Goal: Transaction & Acquisition: Purchase product/service

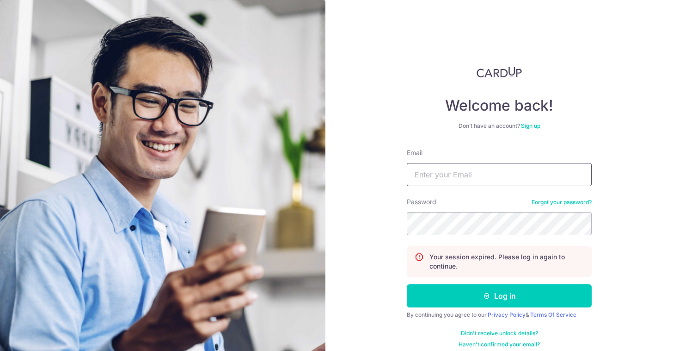
click at [432, 175] on input "Email" at bounding box center [499, 174] width 185 height 23
type input "[EMAIL_ADDRESS][DOMAIN_NAME]"
click at [0, 350] on com-1password-button at bounding box center [0, 351] width 0 height 0
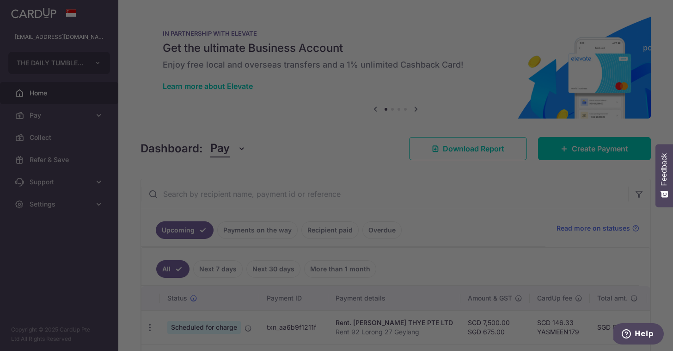
click at [568, 181] on div at bounding box center [340, 177] width 680 height 354
click at [516, 208] on div at bounding box center [340, 177] width 680 height 354
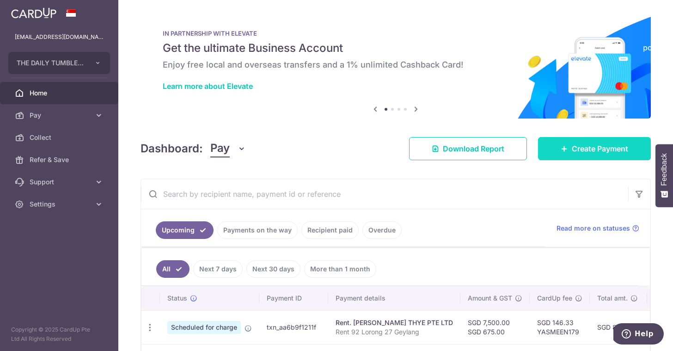
click at [560, 152] on link "Create Payment" at bounding box center [594, 148] width 113 height 23
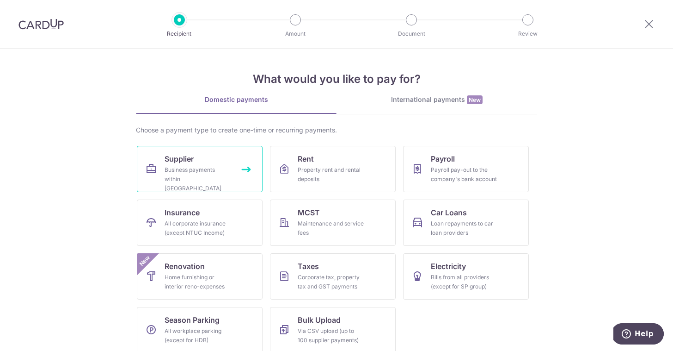
click at [245, 173] on link "Supplier Business payments within Singapore" at bounding box center [200, 169] width 126 height 46
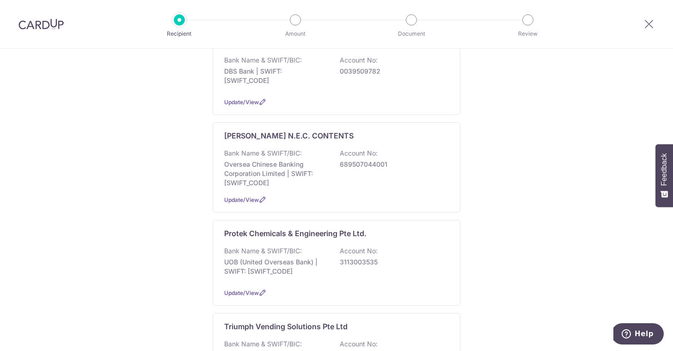
scroll to position [750, 0]
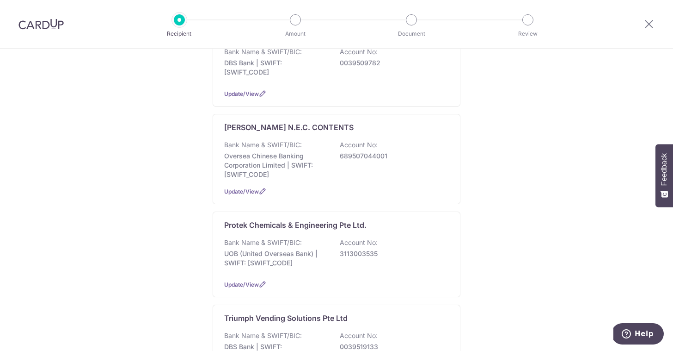
click at [303, 249] on p "UOB (United Overseas Bank) | SWIFT: UOVBSGSGXXX" at bounding box center [276, 258] width 104 height 19
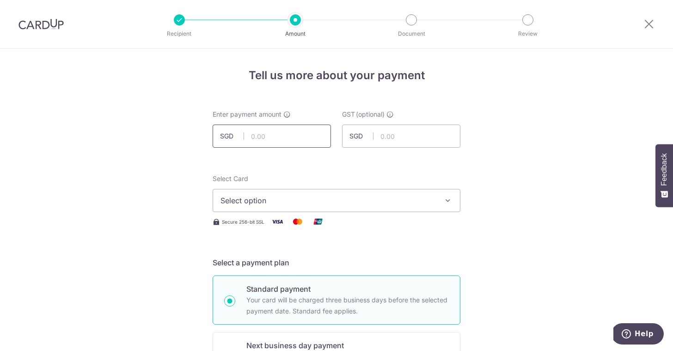
click at [272, 137] on input "text" at bounding box center [272, 135] width 118 height 23
type input "256.25"
type input "23.06"
click at [360, 201] on span "Select option" at bounding box center [329, 200] width 216 height 11
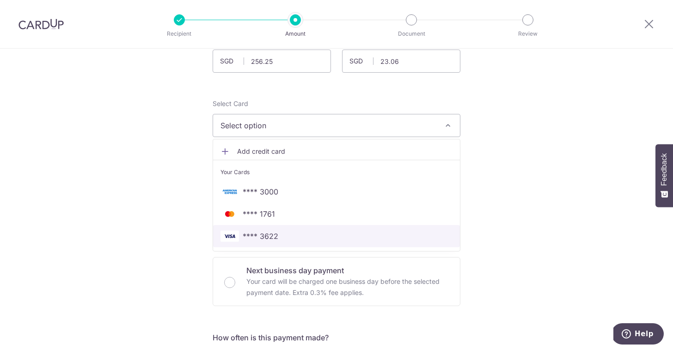
scroll to position [149, 0]
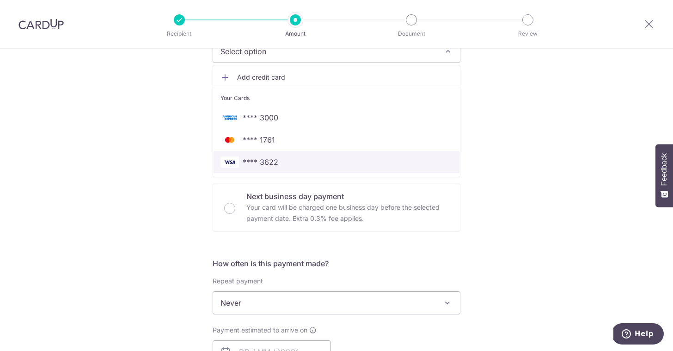
click at [285, 159] on span "**** 3622" at bounding box center [337, 161] width 232 height 11
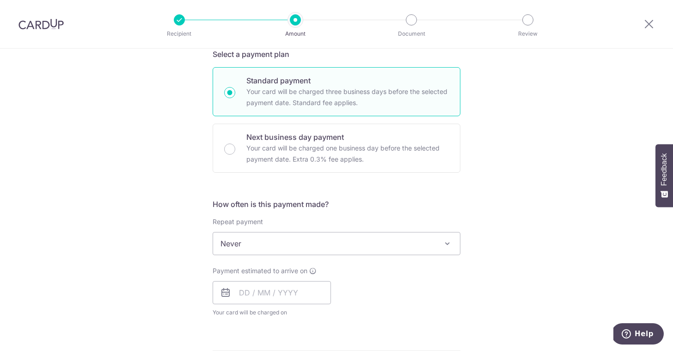
scroll to position [220, 0]
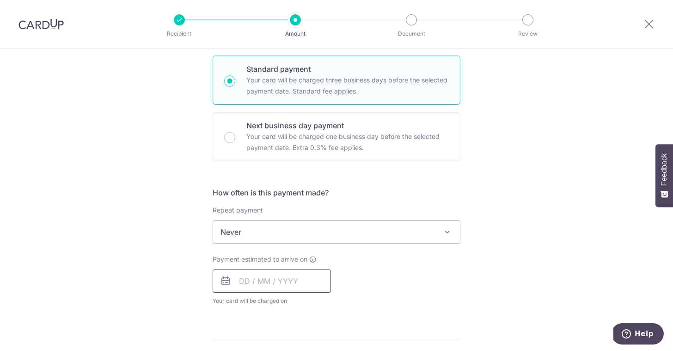
click at [322, 281] on input "text" at bounding box center [272, 280] width 118 height 23
click at [359, 311] on div "Prev Next Sep Oct Nov Dec 2025 2026 2027 2028 2029 2030 2031 2032 2033 2034 2035" at bounding box center [286, 306] width 147 height 22
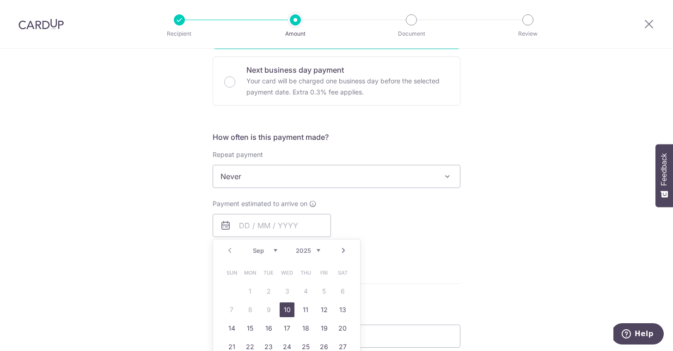
scroll to position [289, 0]
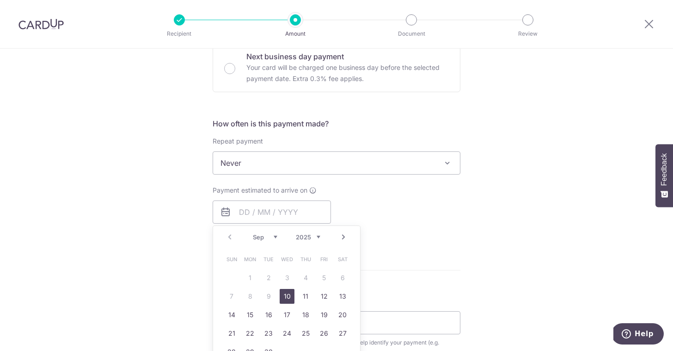
click at [287, 301] on link "10" at bounding box center [287, 296] width 15 height 15
type input "10/09/2025"
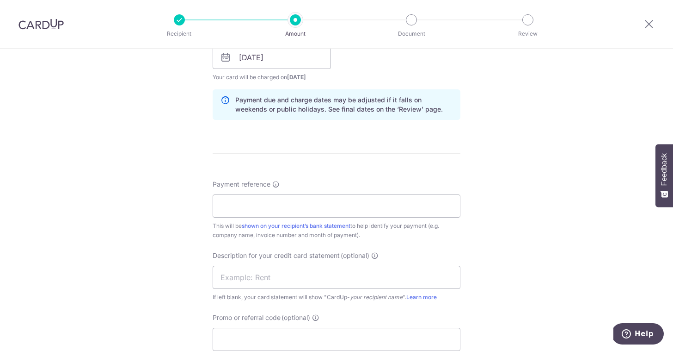
scroll to position [550, 0]
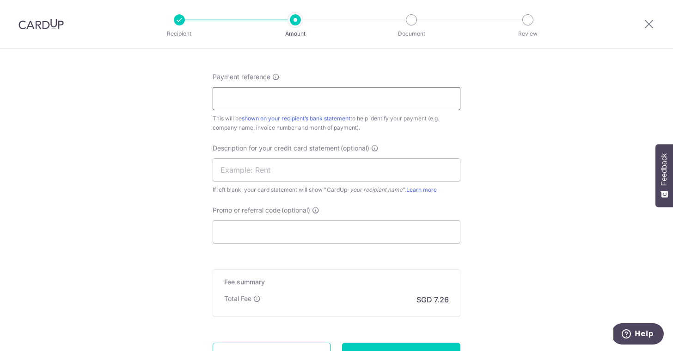
click at [313, 103] on input "Payment reference" at bounding box center [337, 98] width 248 height 23
click at [247, 98] on input "P 0441709" at bounding box center [337, 98] width 248 height 23
type input "P 0441079"
click at [263, 167] on input "text" at bounding box center [337, 169] width 248 height 23
type input "Protek Sep Del"
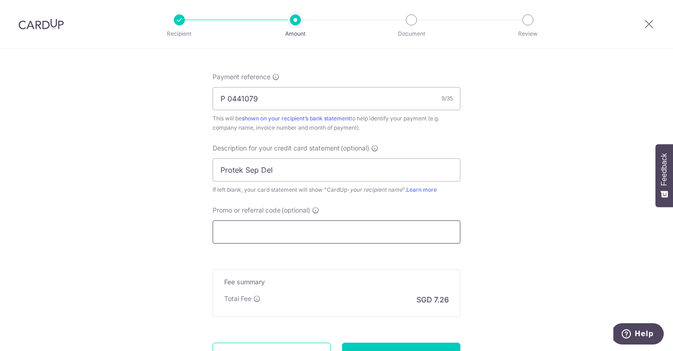
click at [265, 238] on input "Promo or referral code (optional)" at bounding box center [337, 231] width 248 height 23
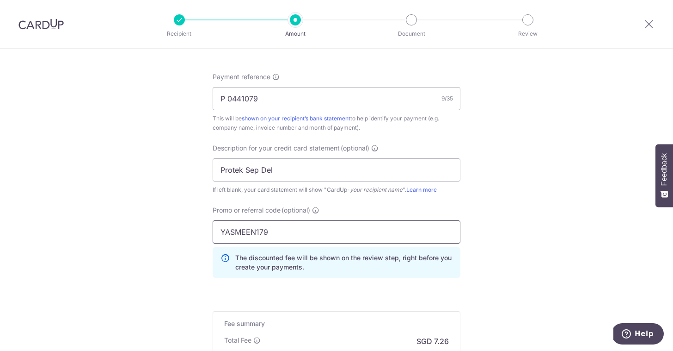
type input "YASMEEN179"
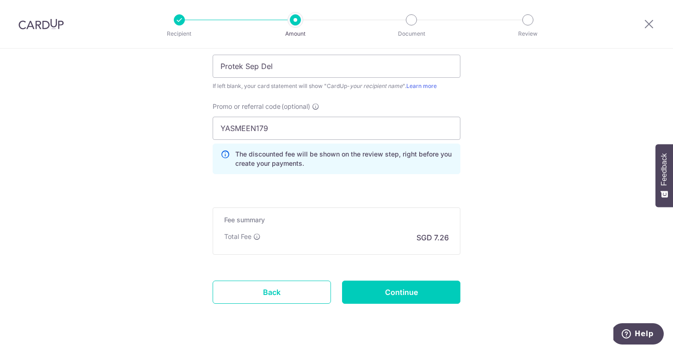
scroll to position [676, 0]
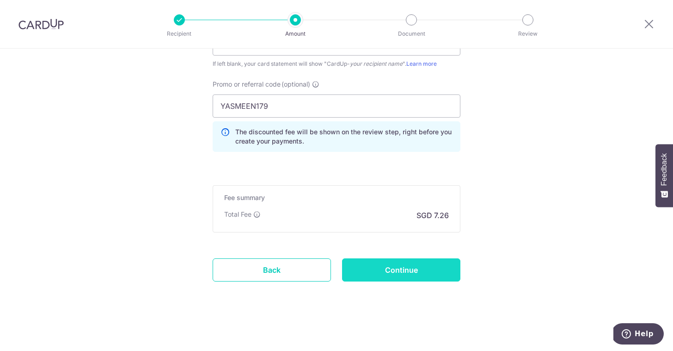
click at [406, 273] on input "Continue" at bounding box center [401, 269] width 118 height 23
type input "Create Schedule"
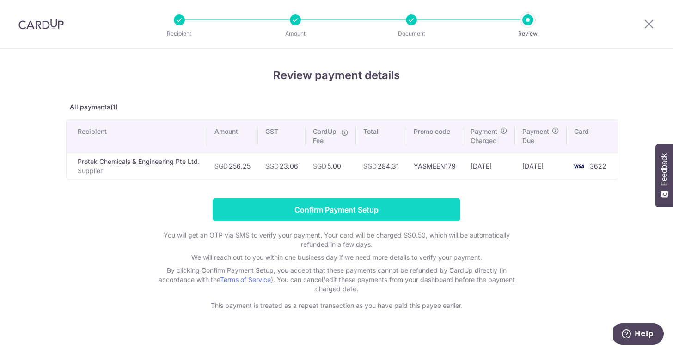
click at [446, 214] on input "Confirm Payment Setup" at bounding box center [337, 209] width 248 height 23
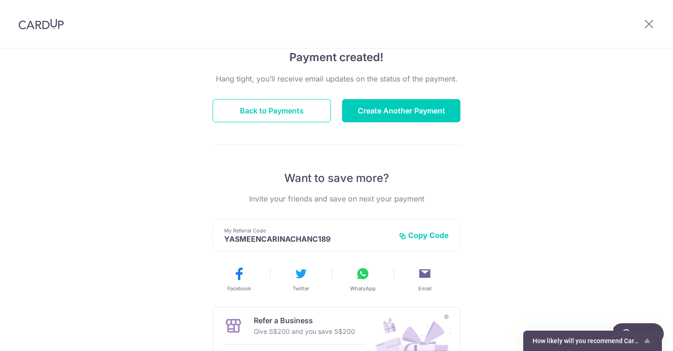
scroll to position [192, 0]
